Goal: Find specific page/section: Find specific page/section

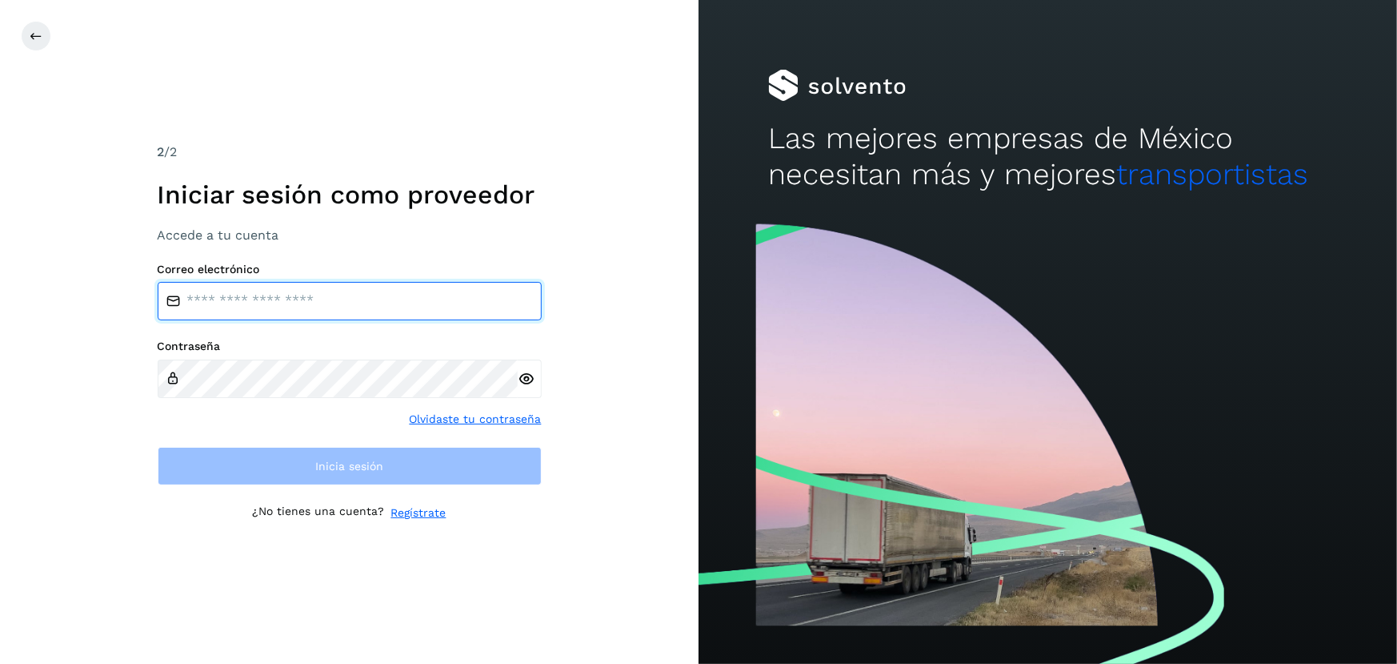
click at [206, 295] on input "email" at bounding box center [350, 301] width 384 height 38
type input "**********"
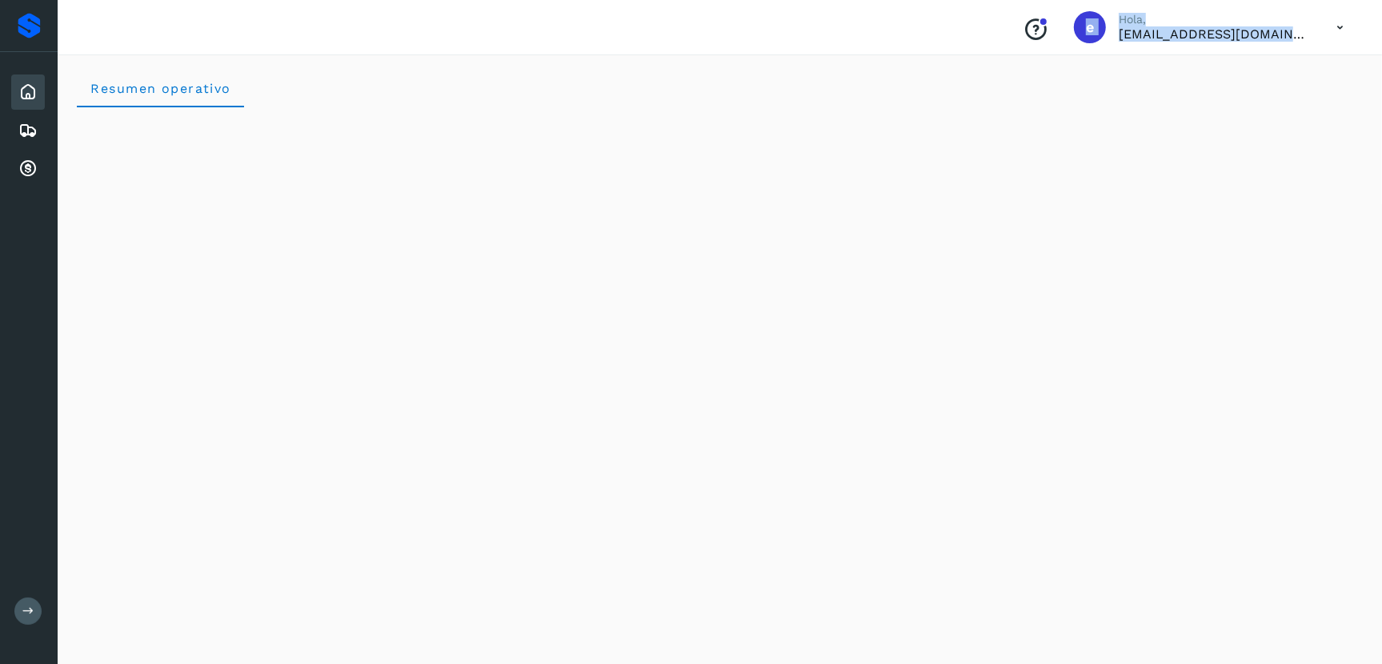
click at [45, 22] on div "Proveedores Inicio Embarques Cuentas por cobrar Salir" at bounding box center [29, 332] width 58 height 664
click at [0, 169] on div "Inicio Embarques Cuentas por cobrar" at bounding box center [29, 130] width 58 height 157
click at [26, 162] on icon at bounding box center [27, 168] width 19 height 19
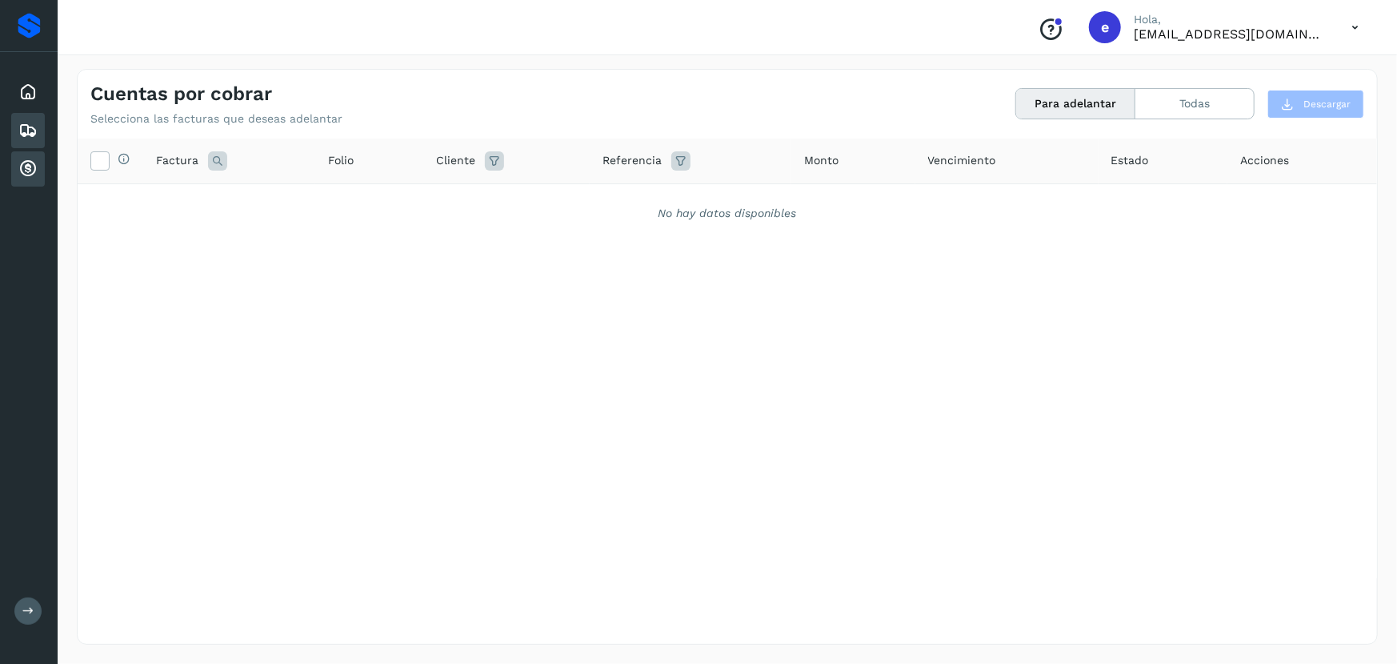
click at [31, 125] on icon at bounding box center [27, 130] width 19 height 19
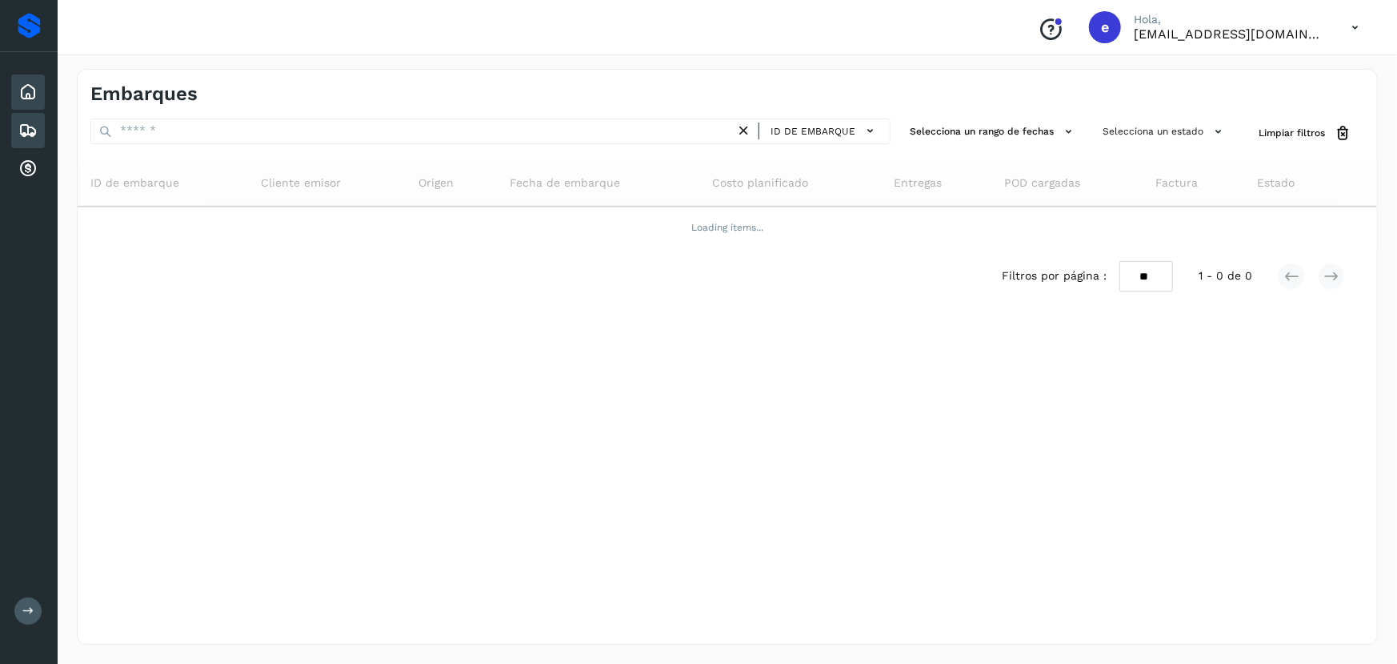
click at [34, 98] on icon at bounding box center [27, 91] width 19 height 19
